Goal: Book appointment/travel/reservation

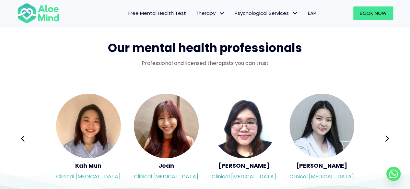
scroll to position [1068, 0]
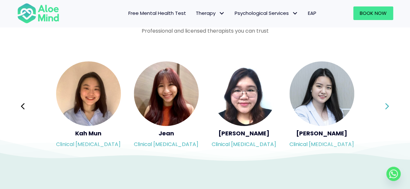
click at [386, 105] on icon at bounding box center [387, 106] width 4 height 6
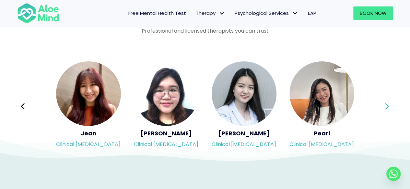
click at [386, 105] on icon at bounding box center [387, 106] width 4 height 6
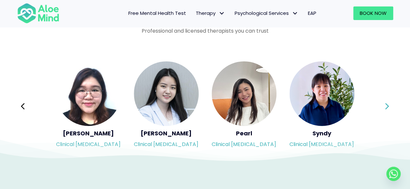
click at [386, 105] on icon at bounding box center [387, 106] width 4 height 6
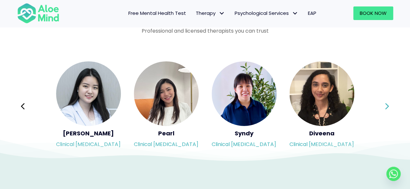
click at [386, 105] on icon at bounding box center [387, 106] width 4 height 6
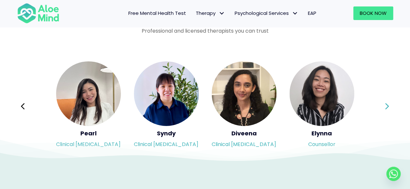
click at [386, 105] on div "Syndy Clinical psychologist Diveena Clinical psychologist Elynna Counsellor Eme…" at bounding box center [205, 106] width 376 height 91
click at [386, 105] on icon at bounding box center [387, 106] width 4 height 6
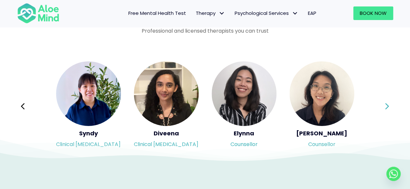
click at [386, 105] on icon at bounding box center [387, 106] width 4 height 6
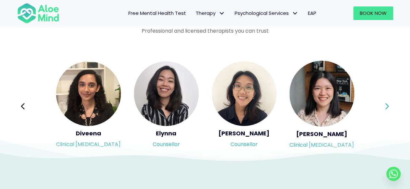
click at [386, 105] on div "Syndy Clinical psychologist Diveena Clinical psychologist Elynna Counsellor Eme…" at bounding box center [205, 106] width 376 height 91
click at [386, 105] on icon at bounding box center [387, 106] width 4 height 6
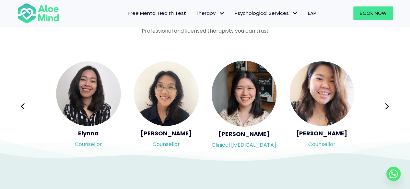
click at [387, 105] on icon at bounding box center [387, 106] width 4 height 6
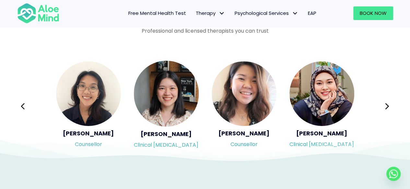
click at [387, 105] on icon at bounding box center [387, 106] width 4 height 6
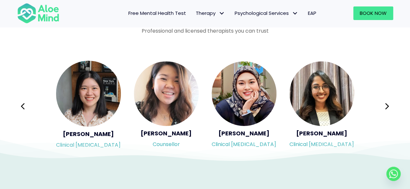
click at [387, 105] on icon at bounding box center [387, 106] width 4 height 6
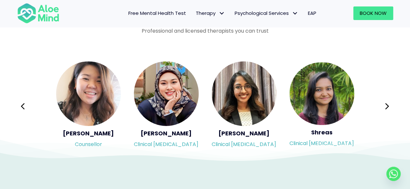
click at [387, 105] on icon at bounding box center [387, 106] width 4 height 6
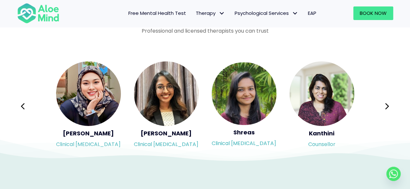
click at [387, 105] on icon at bounding box center [387, 106] width 4 height 6
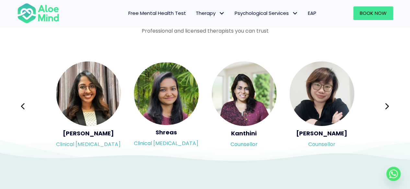
click at [387, 105] on div "Syndy Clinical psychologist Diveena Clinical psychologist Elynna Counsellor Eme…" at bounding box center [205, 106] width 376 height 91
click at [387, 105] on icon at bounding box center [387, 106] width 4 height 6
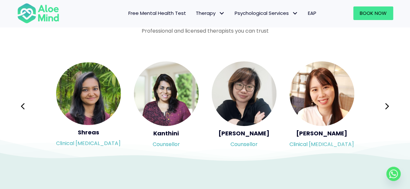
click at [387, 105] on div "Syndy Clinical psychologist Diveena Clinical psychologist Elynna Counsellor Eme…" at bounding box center [205, 106] width 376 height 91
click at [387, 105] on icon at bounding box center [387, 106] width 4 height 6
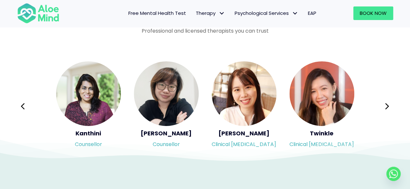
click at [387, 105] on icon at bounding box center [387, 106] width 4 height 6
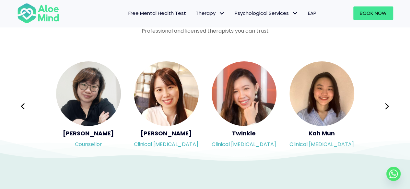
click at [387, 105] on icon at bounding box center [387, 106] width 4 height 6
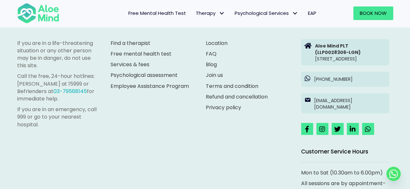
scroll to position [1878, 0]
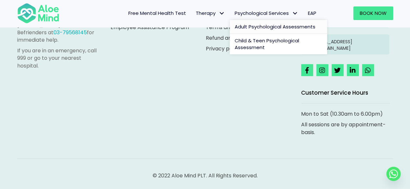
click at [271, 24] on span "Adult Psychological Assessments" at bounding box center [274, 26] width 81 height 7
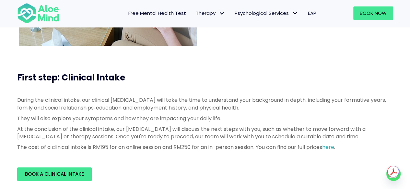
scroll to position [129, 0]
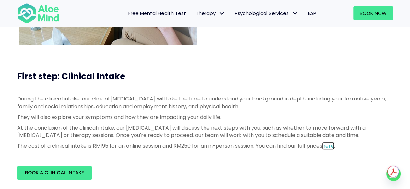
click at [334, 147] on link "here" at bounding box center [328, 145] width 12 height 7
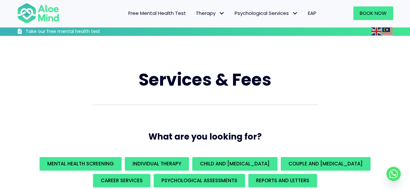
scroll to position [65, 0]
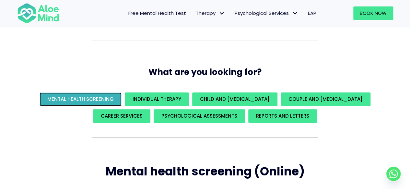
click at [73, 100] on span "Mental Health Screening" at bounding box center [80, 99] width 66 height 7
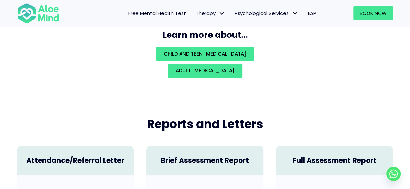
scroll to position [1392, 0]
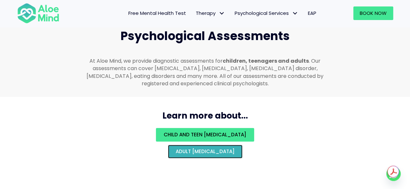
click at [222, 148] on span "Adult psychological assessment" at bounding box center [204, 151] width 59 height 7
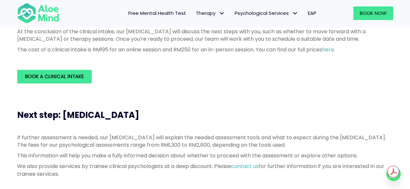
scroll to position [227, 0]
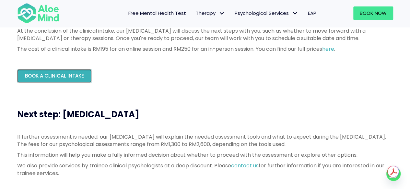
click at [60, 78] on span "Book a Clinical Intake" at bounding box center [54, 76] width 59 height 7
